Goal: Check status: Check status

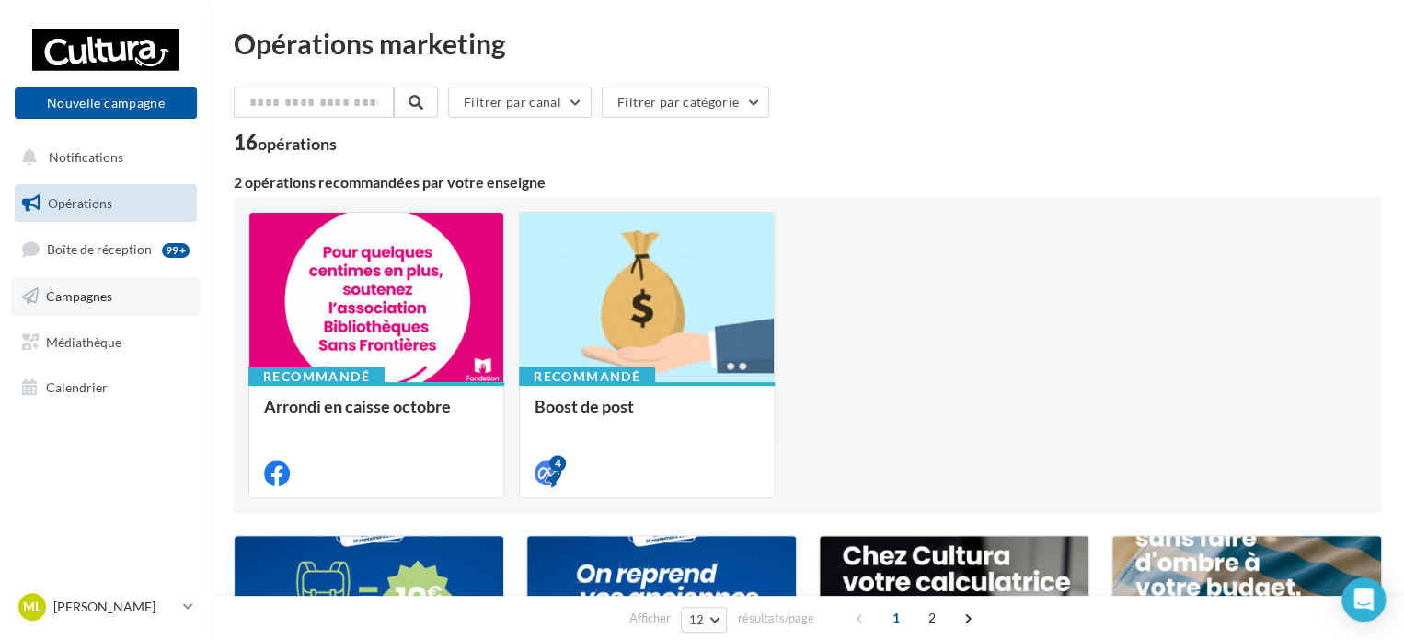
click at [85, 298] on span "Campagnes" at bounding box center [79, 296] width 66 height 16
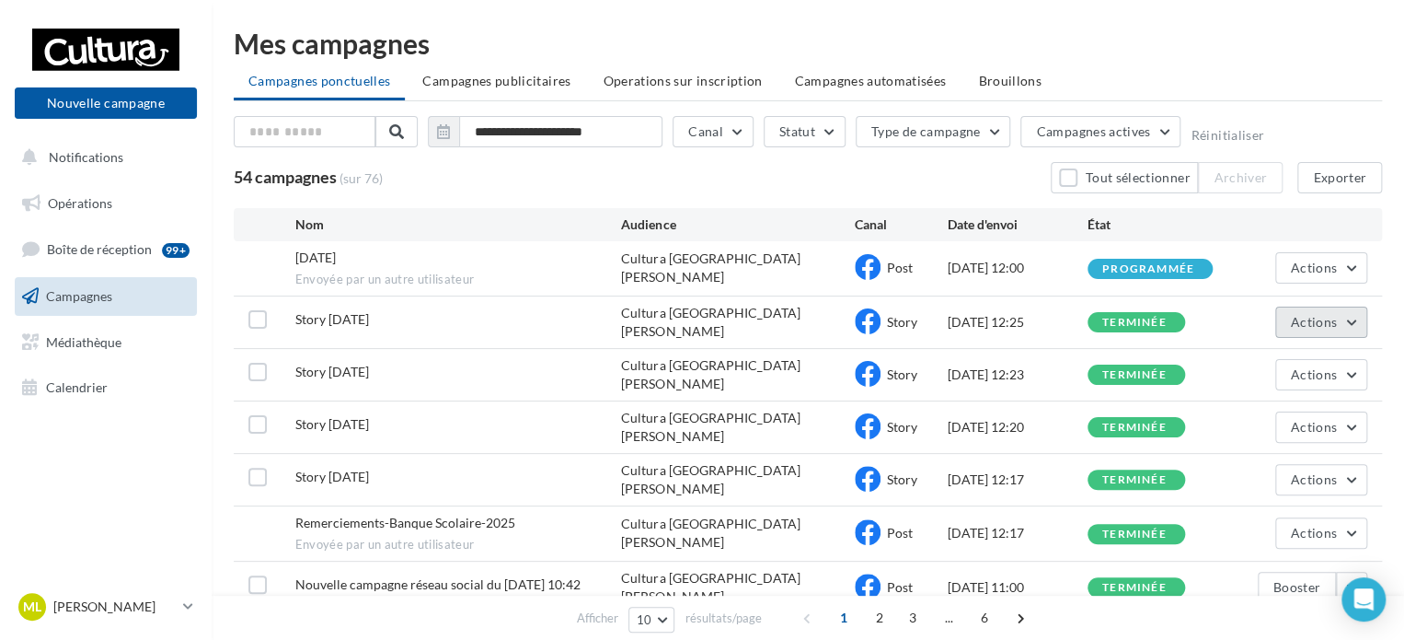
click at [1349, 318] on button "Actions" at bounding box center [1322, 321] width 92 height 31
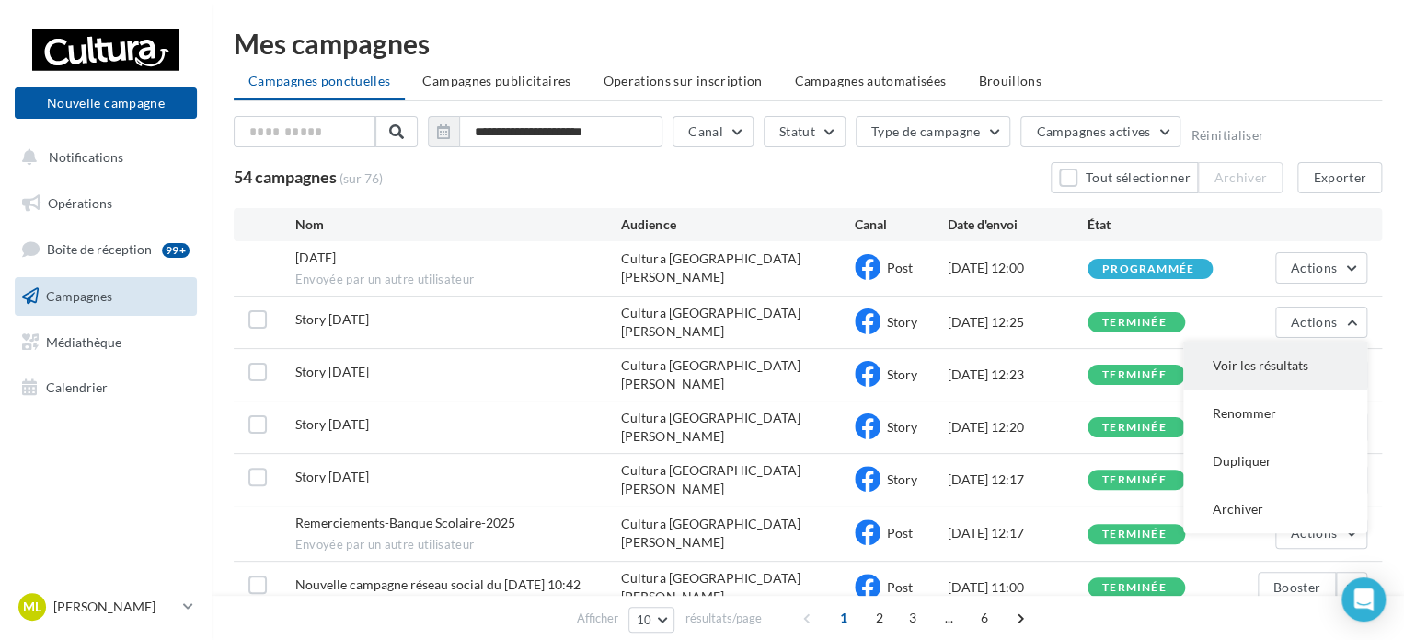
click at [1285, 360] on button "Voir les résultats" at bounding box center [1276, 365] width 184 height 48
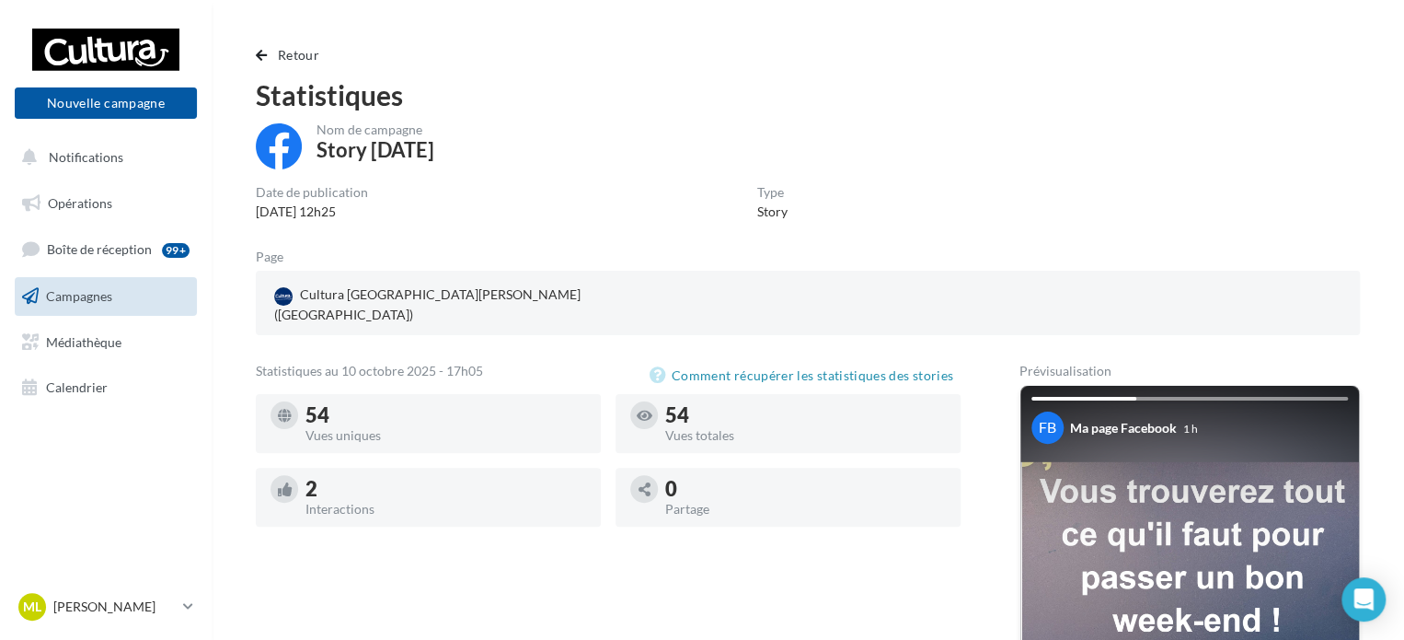
scroll to position [368, 0]
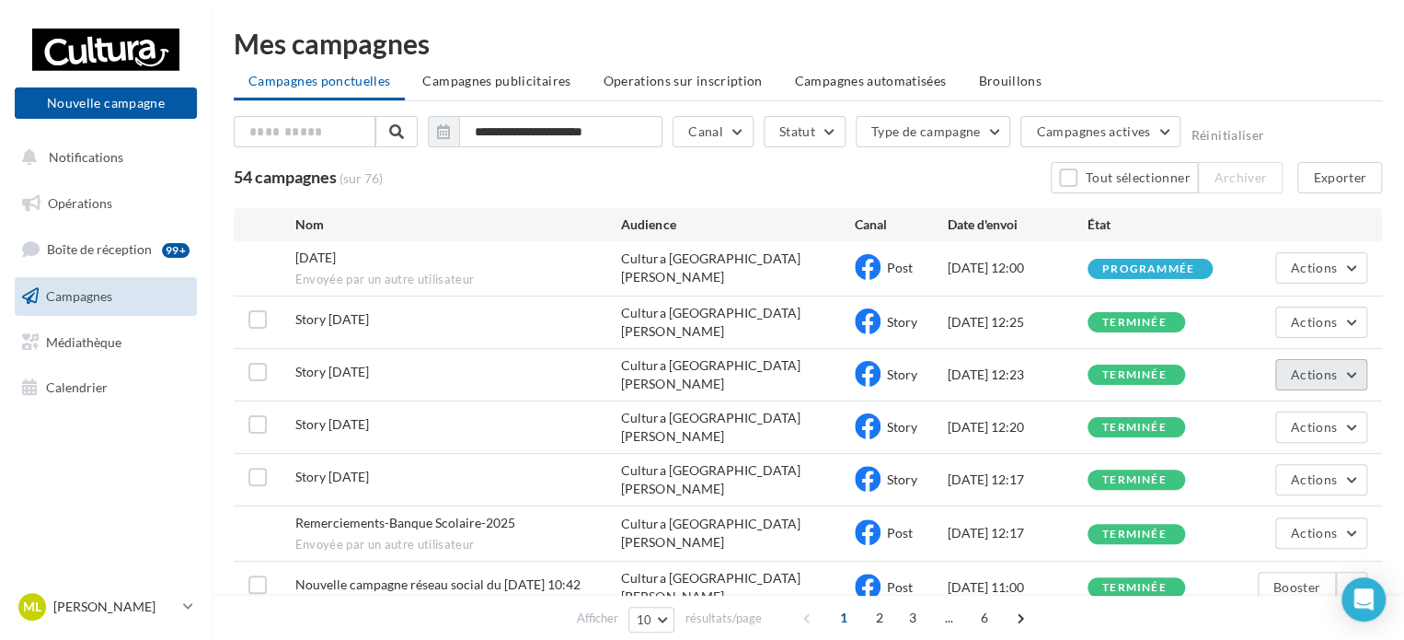
click at [1336, 359] on button "Actions" at bounding box center [1322, 374] width 92 height 31
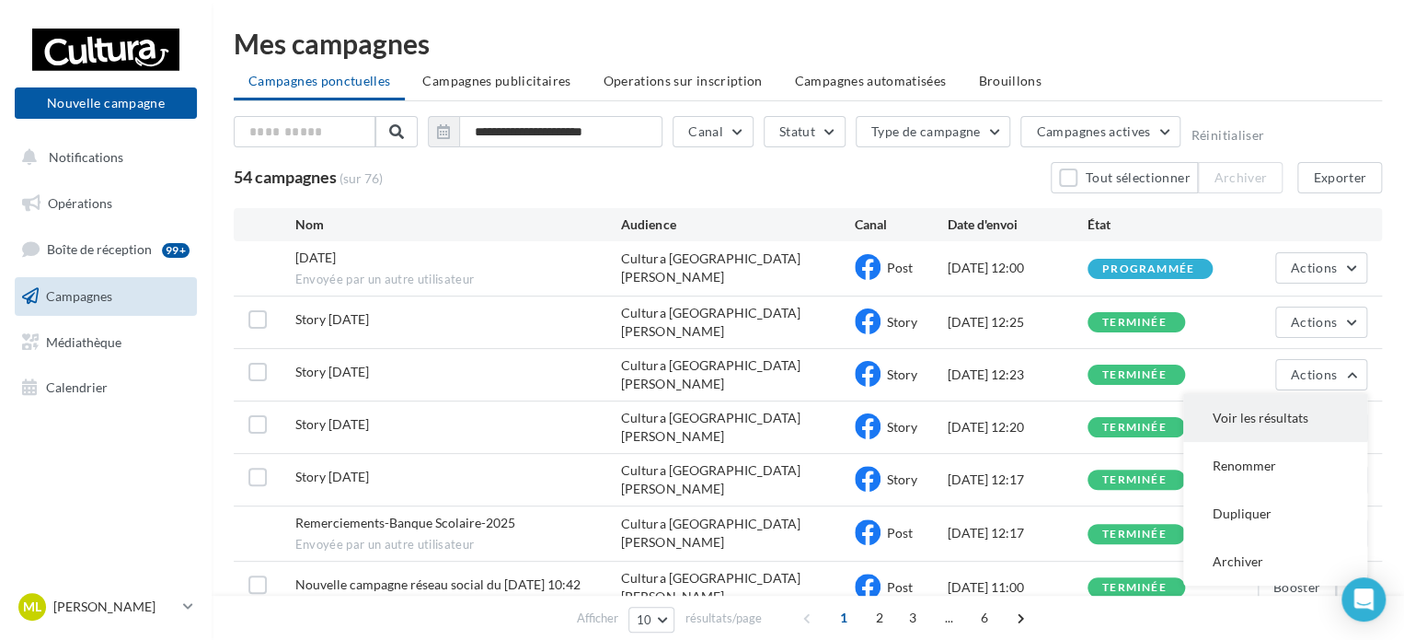
click at [1298, 410] on button "Voir les résultats" at bounding box center [1276, 418] width 184 height 48
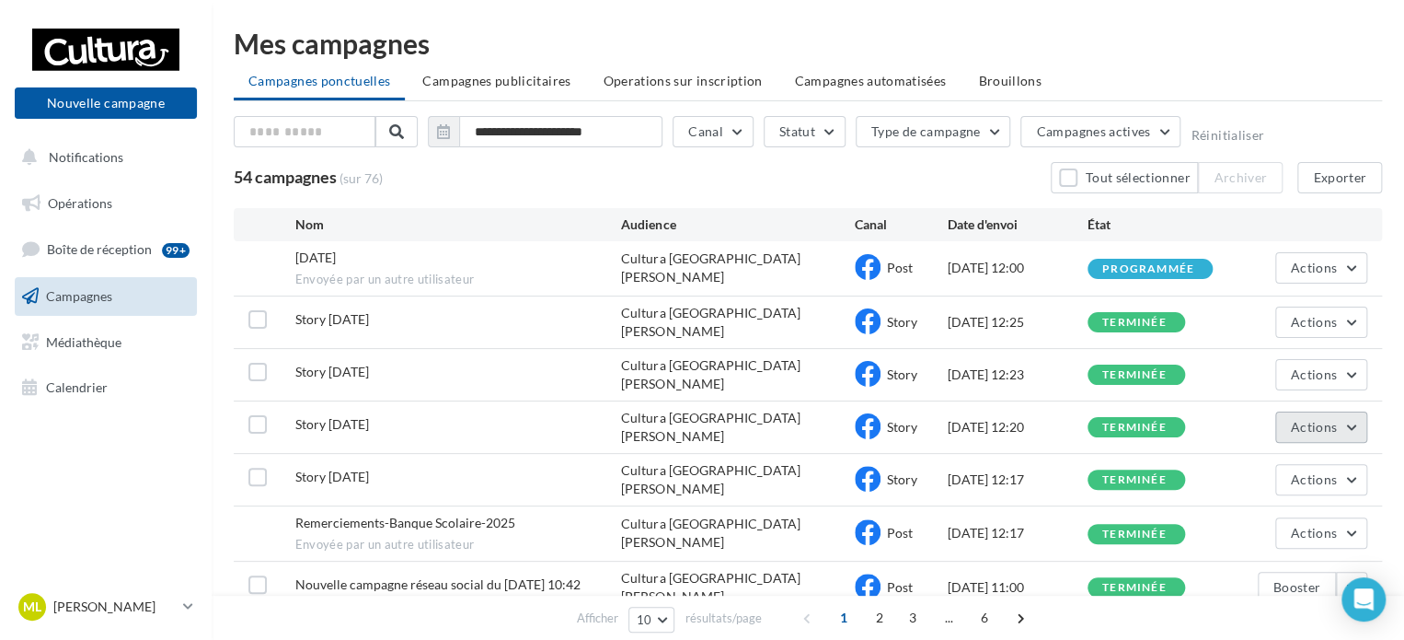
click at [1327, 419] on span "Actions" at bounding box center [1314, 427] width 46 height 16
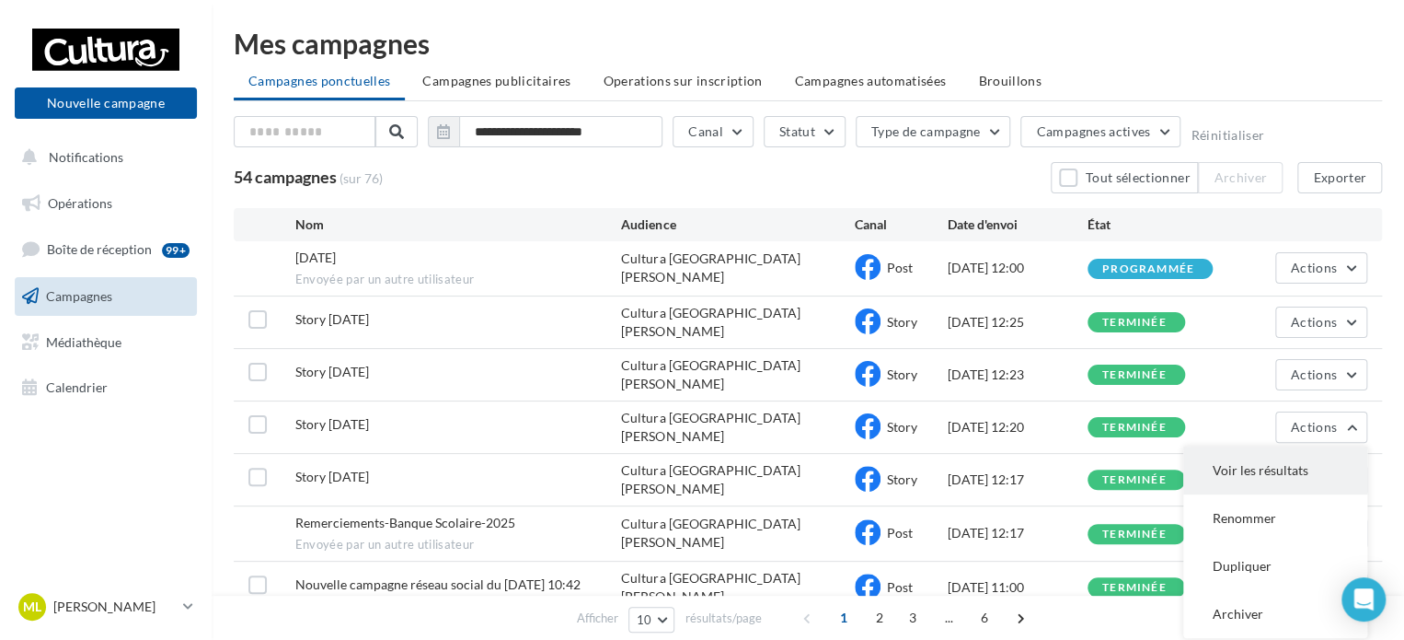
click at [1317, 464] on button "Voir les résultats" at bounding box center [1276, 470] width 184 height 48
click at [1339, 464] on button "Actions" at bounding box center [1322, 479] width 92 height 31
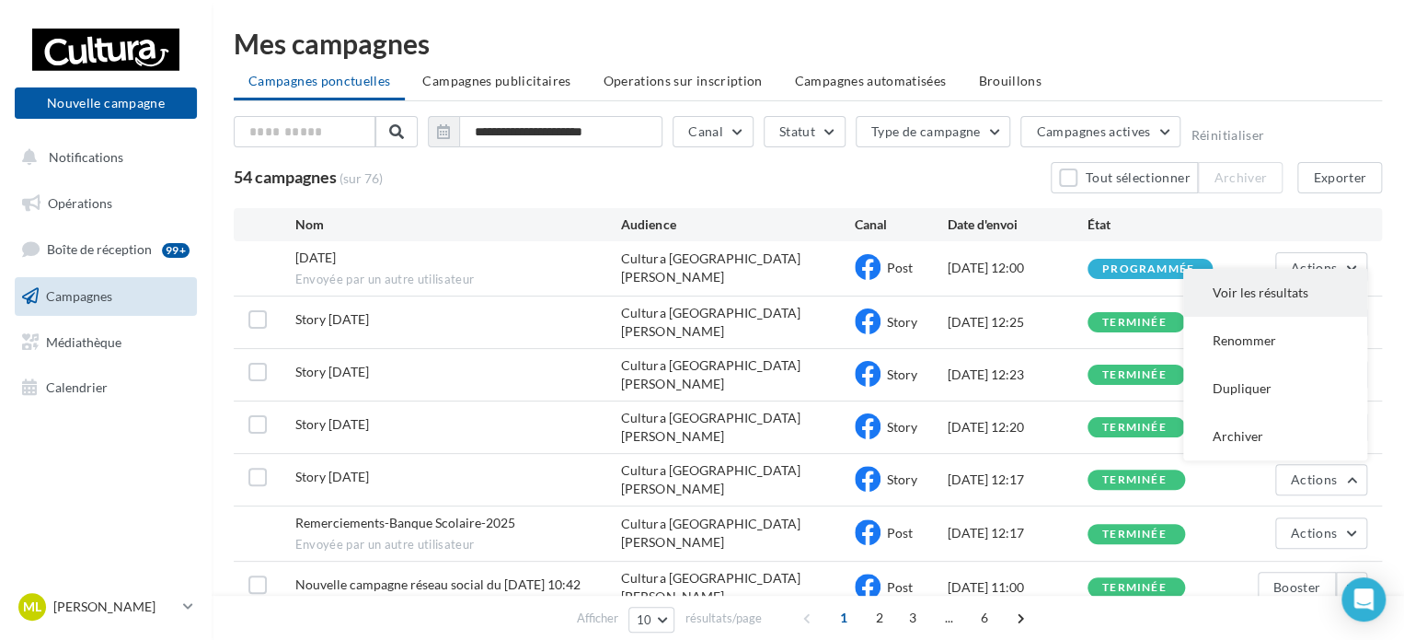
click at [1338, 275] on button "Voir les résultats" at bounding box center [1276, 293] width 184 height 48
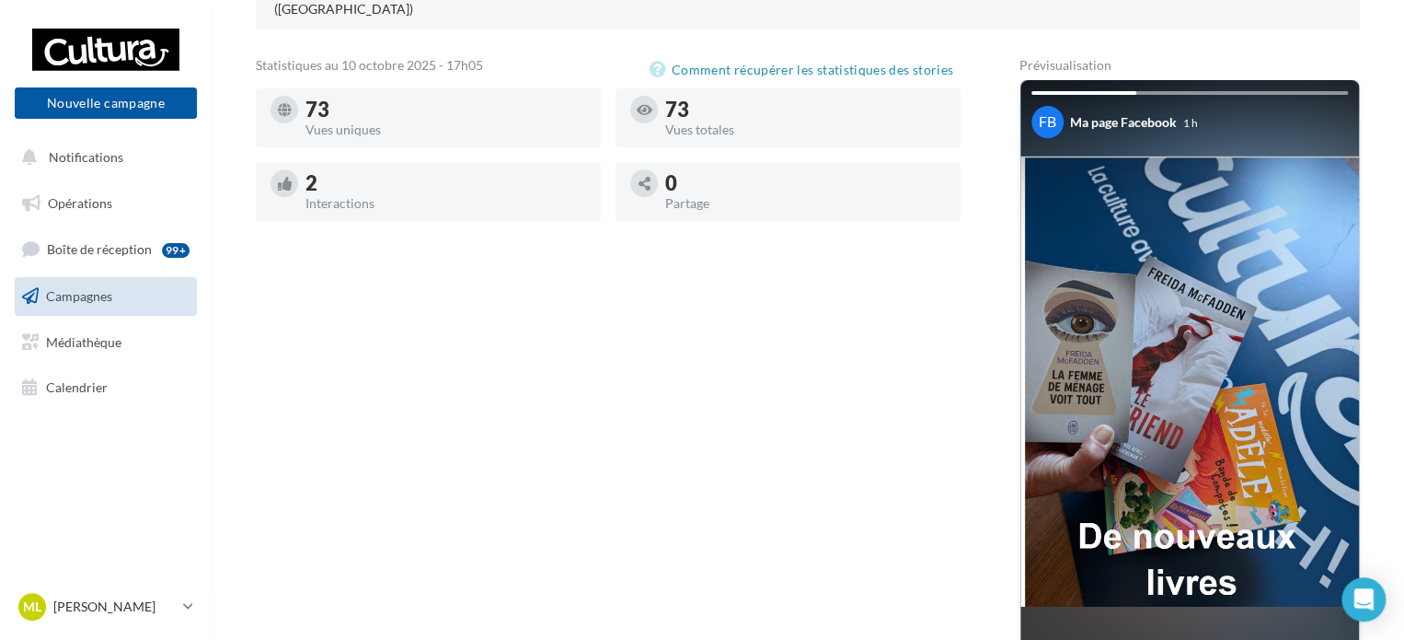
scroll to position [265, 0]
